Goal: Information Seeking & Learning: Learn about a topic

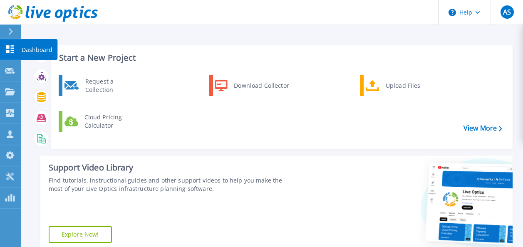
click at [10, 42] on link "Dashboard Dashboard" at bounding box center [10, 49] width 21 height 21
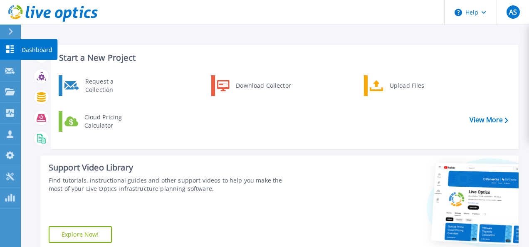
click at [42, 49] on html "Help AS Channel Partner Abdulkhader Sharief abdulkhader.sharief@constor.co.uk C…" at bounding box center [264, 107] width 529 height 215
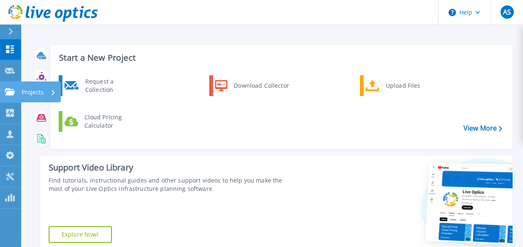
click at [36, 93] on p "Projects" at bounding box center [33, 93] width 22 height 22
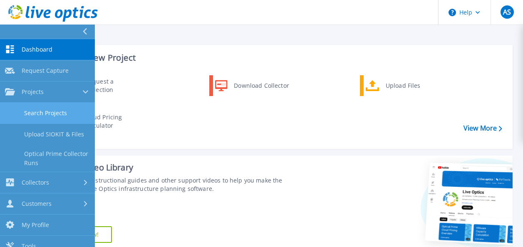
click at [47, 114] on link "Search Projects" at bounding box center [47, 113] width 95 height 21
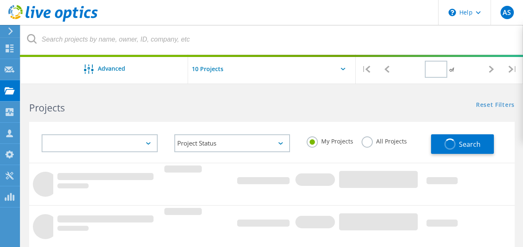
type input "1"
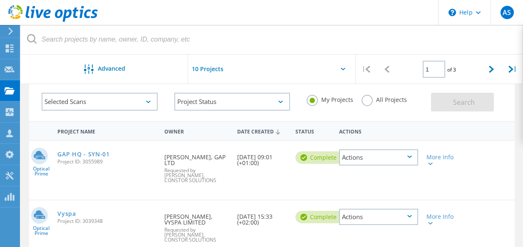
scroll to position [83, 0]
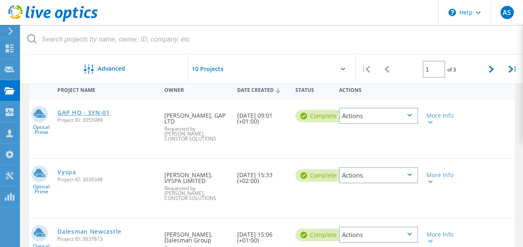
click at [96, 110] on link "GAP HQ - SYN-01" at bounding box center [83, 113] width 52 height 6
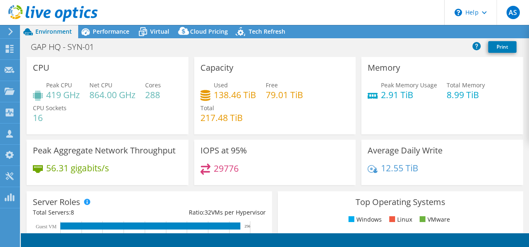
select select "EULondon"
select select "GBP"
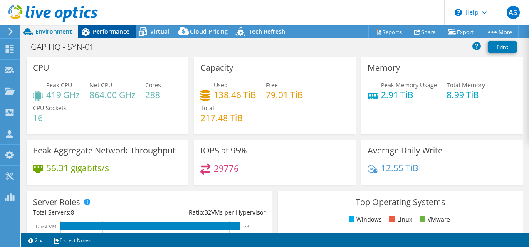
click at [106, 28] on span "Performance" at bounding box center [111, 31] width 37 height 8
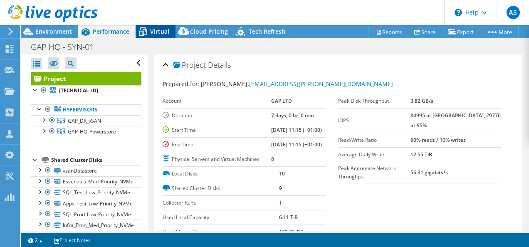
click at [153, 29] on span "Virtual" at bounding box center [159, 31] width 19 height 8
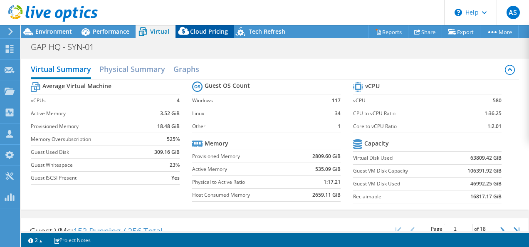
click at [202, 34] on span "Cloud Pricing" at bounding box center [209, 31] width 38 height 8
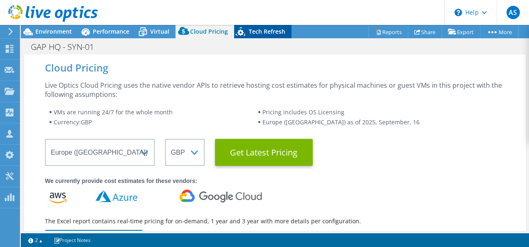
click at [254, 31] on span "Tech Refresh" at bounding box center [267, 31] width 37 height 8
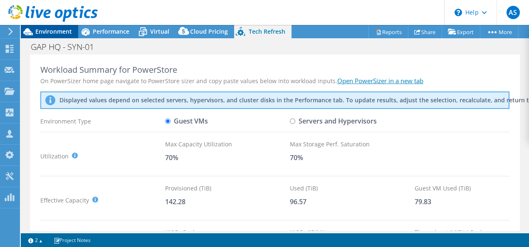
click at [49, 29] on span "Environment" at bounding box center [53, 31] width 37 height 8
